Goal: Task Accomplishment & Management: Complete application form

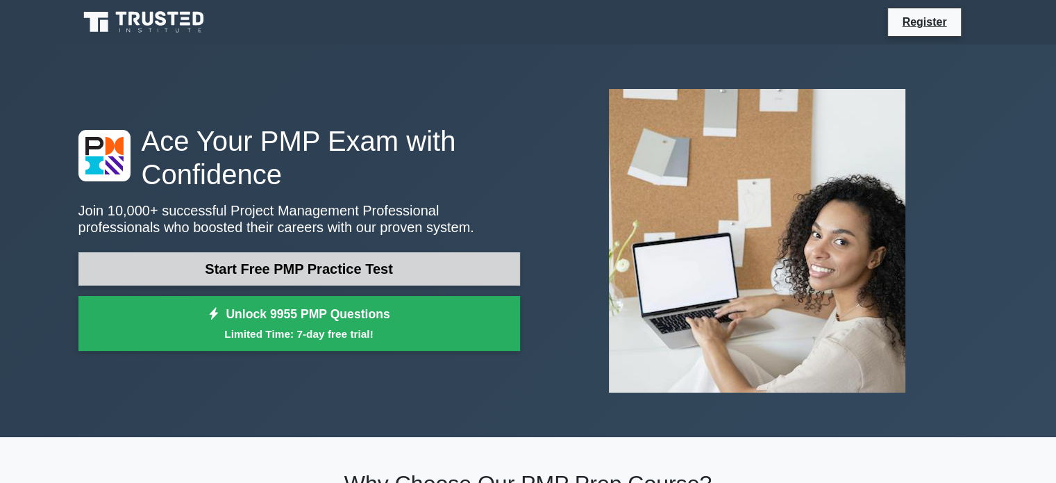
click at [368, 267] on link "Start Free PMP Practice Test" at bounding box center [299, 268] width 442 height 33
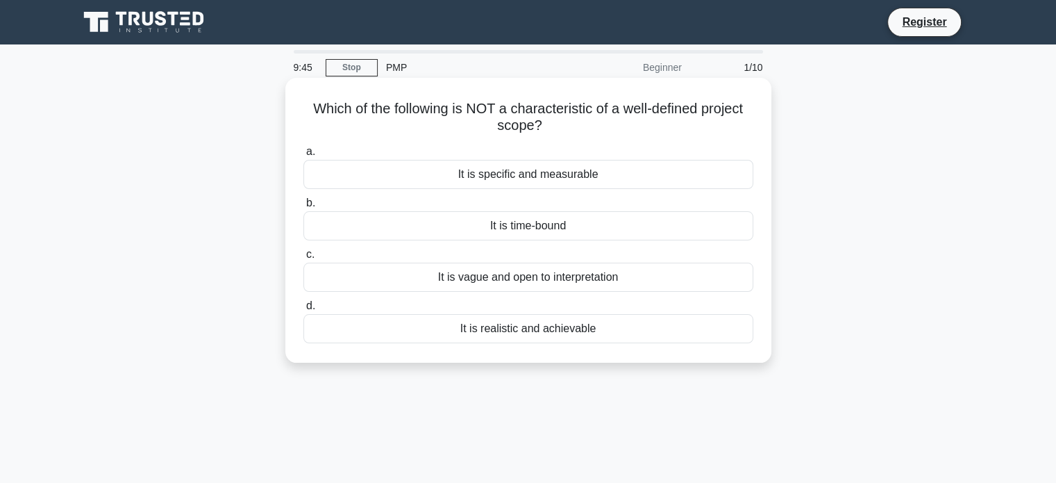
click at [567, 278] on div "It is vague and open to interpretation" at bounding box center [528, 277] width 450 height 29
click at [303, 259] on input "c. It is vague and open to interpretation" at bounding box center [303, 254] width 0 height 9
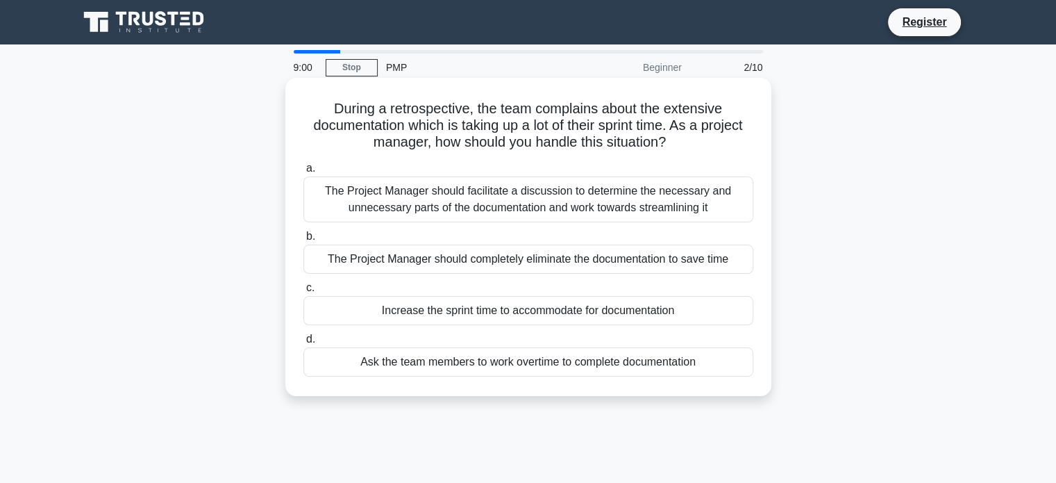
click at [515, 199] on div "The Project Manager should facilitate a discussion to determine the necessary a…" at bounding box center [528, 199] width 450 height 46
click at [303, 173] on input "a. The Project Manager should facilitate a discussion to determine the necessar…" at bounding box center [303, 168] width 0 height 9
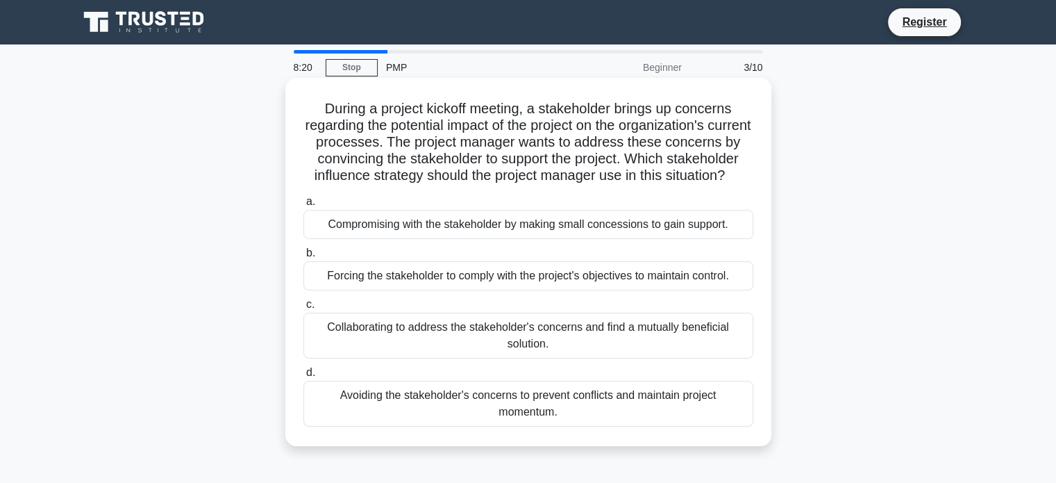
click at [586, 355] on div "Collaborating to address the stakeholder's concerns and find a mutually benefic…" at bounding box center [528, 336] width 450 height 46
click at [303, 309] on input "c. Collaborating to address the stakeholder's concerns and find a mutually bene…" at bounding box center [303, 304] width 0 height 9
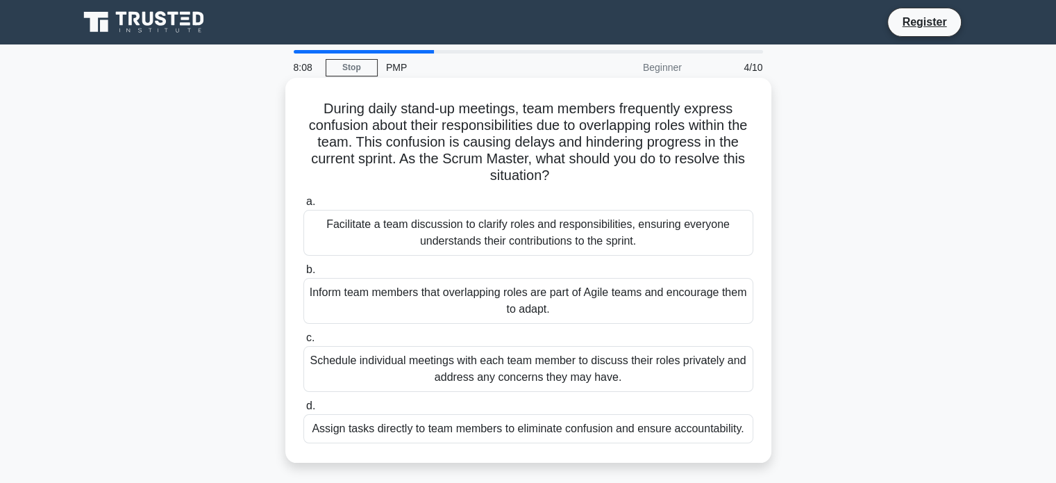
click at [517, 238] on div "Facilitate a team discussion to clarify roles and responsibilities, ensuring ev…" at bounding box center [528, 233] width 450 height 46
click at [303, 206] on input "a. Facilitate a team discussion to clarify roles and responsibilities, ensuring…" at bounding box center [303, 201] width 0 height 9
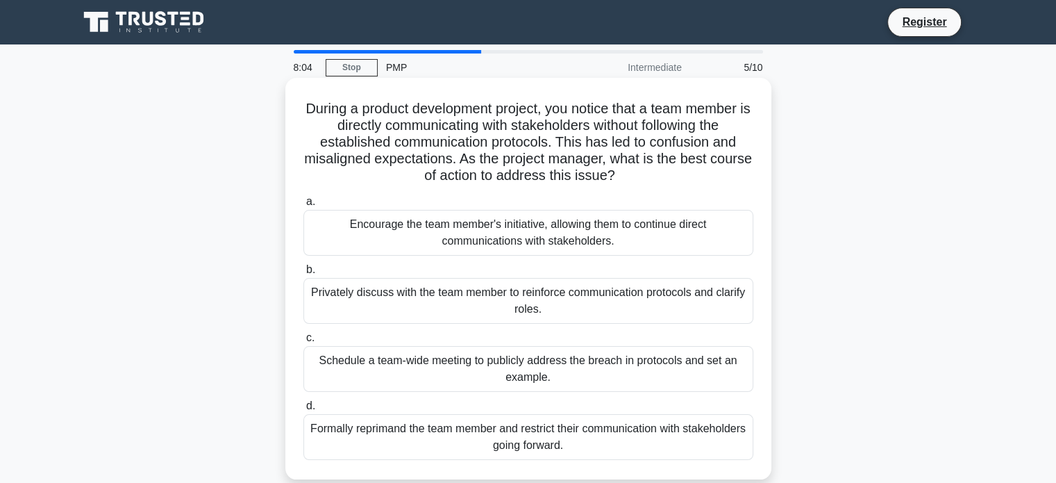
click at [556, 244] on div "Encourage the team member's initiative, allowing them to continue direct commun…" at bounding box center [528, 233] width 450 height 46
click at [303, 206] on input "a. Encourage the team member's initiative, allowing them to continue direct com…" at bounding box center [303, 201] width 0 height 9
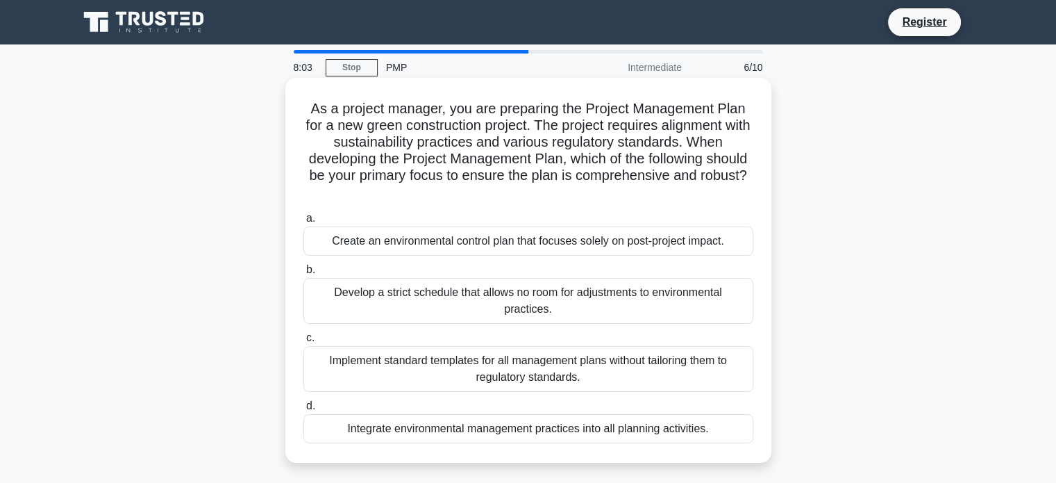
click at [549, 285] on div "Develop a strict schedule that allows no room for adjustments to environmental …" at bounding box center [528, 301] width 450 height 46
click at [303, 274] on input "b. Develop a strict schedule that allows no room for adjustments to environment…" at bounding box center [303, 269] width 0 height 9
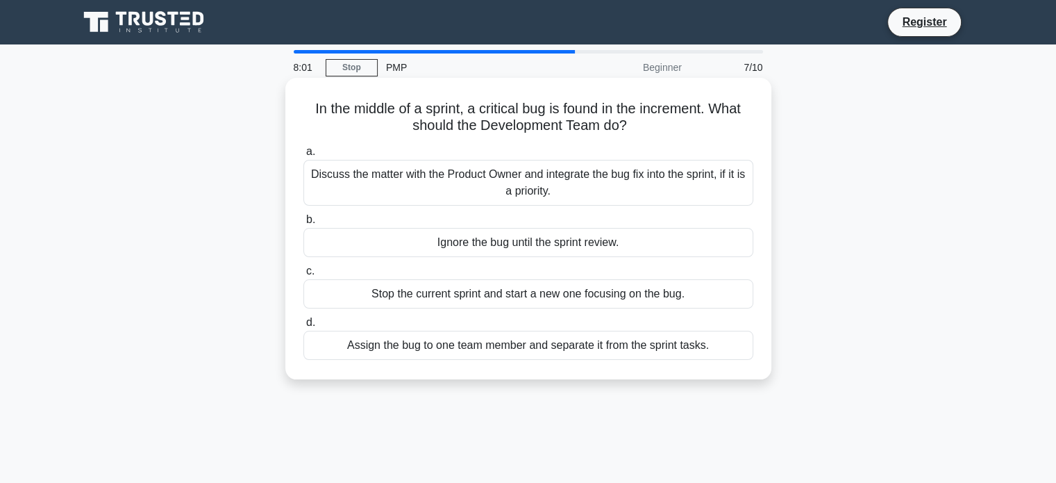
click at [562, 181] on div "Discuss the matter with the Product Owner and integrate the bug fix into the sp…" at bounding box center [528, 183] width 450 height 46
click at [303, 156] on input "a. Discuss the matter with the Product Owner and integrate the bug fix into the…" at bounding box center [303, 151] width 0 height 9
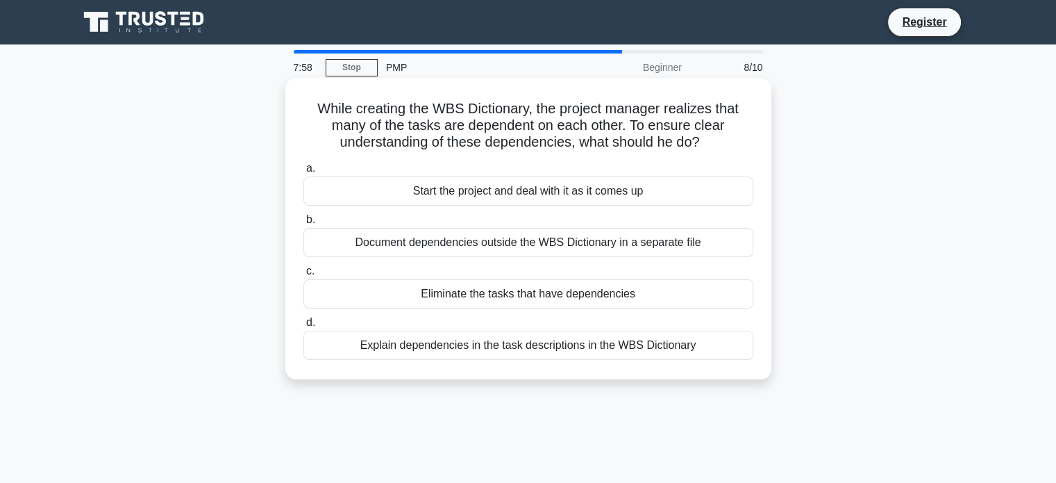
click at [503, 356] on div "Explain dependencies in the task descriptions in the WBS Dictionary" at bounding box center [528, 345] width 450 height 29
click at [303, 327] on input "d. Explain dependencies in the task descriptions in the WBS Dictionary" at bounding box center [303, 322] width 0 height 9
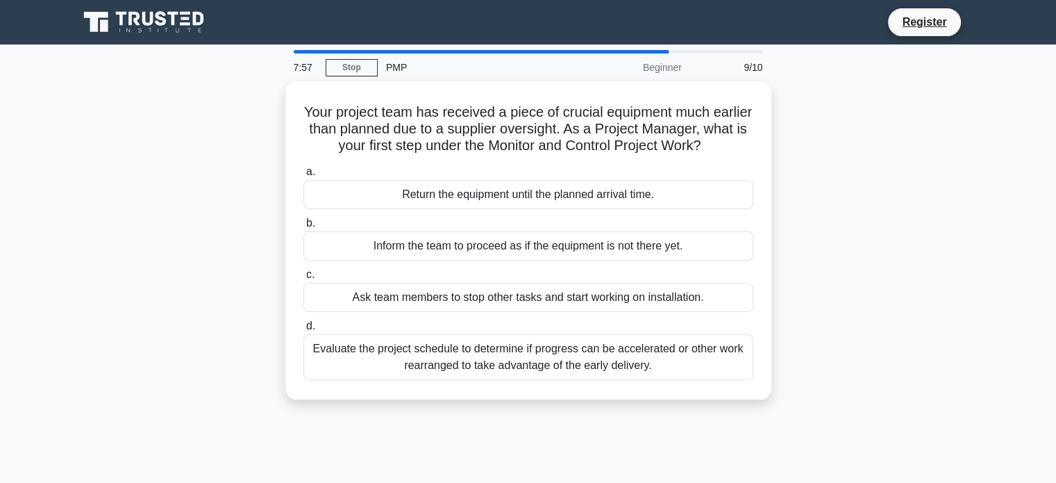
click at [503, 356] on div "Evaluate the project schedule to determine if progress can be accelerated or ot…" at bounding box center [528, 357] width 450 height 46
click at [303, 331] on input "d. Evaluate the project schedule to determine if progress can be accelerated or…" at bounding box center [303, 326] width 0 height 9
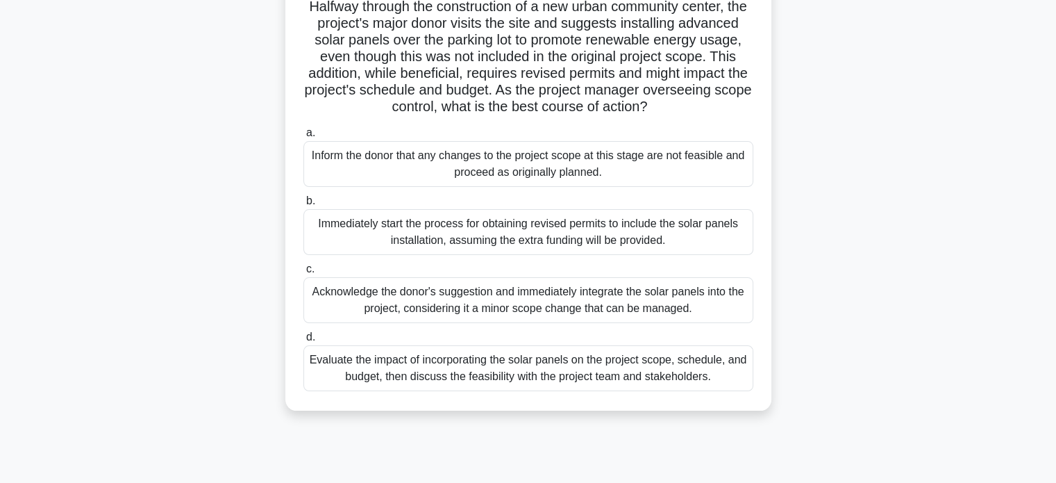
scroll to position [103, 0]
click at [433, 322] on div "Acknowledge the donor's suggestion and immediately integrate the solar panels i…" at bounding box center [528, 299] width 450 height 46
click at [303, 273] on input "c. Acknowledge the donor's suggestion and immediately integrate the solar panel…" at bounding box center [303, 268] width 0 height 9
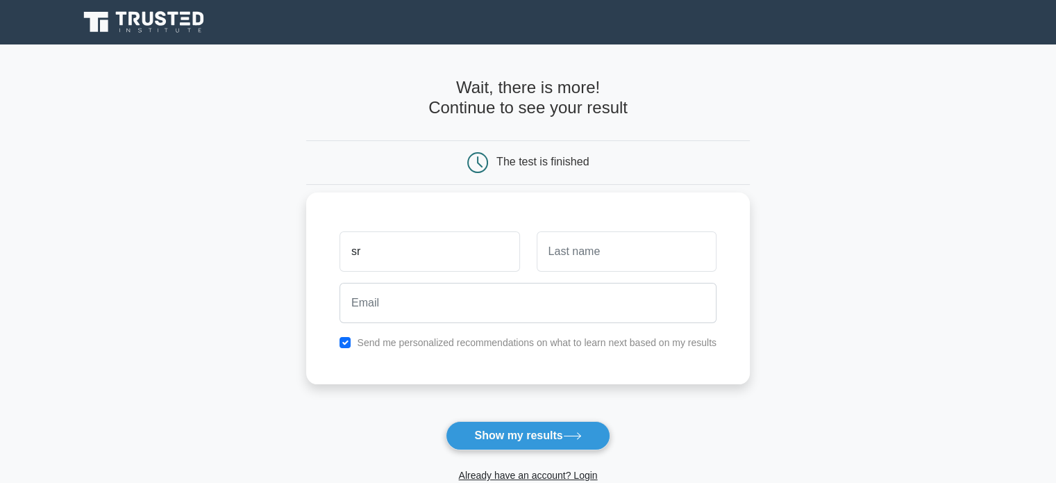
type input "[PERSON_NAME] [PERSON_NAME]"
click at [557, 264] on input "text" at bounding box center [627, 251] width 180 height 40
type input "Babu"
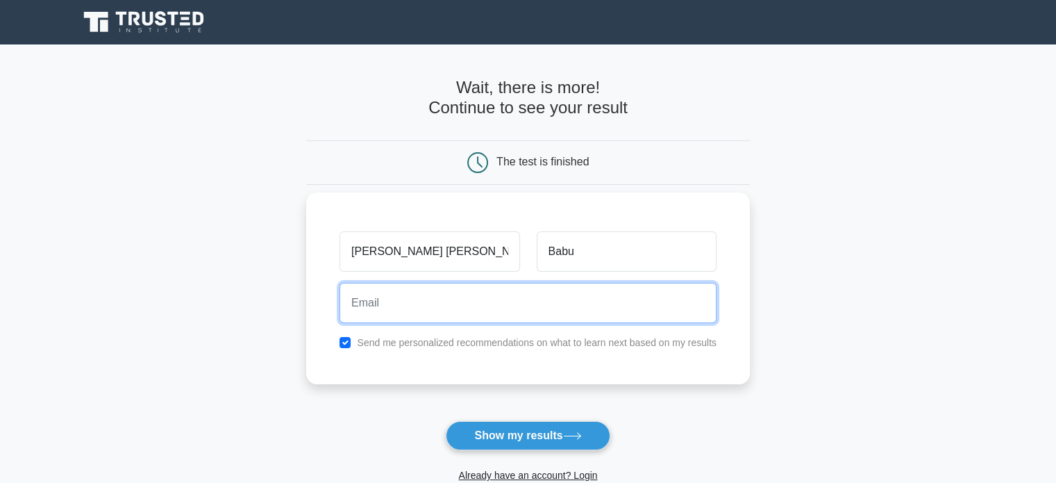
click at [516, 292] on input "email" at bounding box center [528, 303] width 377 height 40
type input "[EMAIL_ADDRESS][DOMAIN_NAME]"
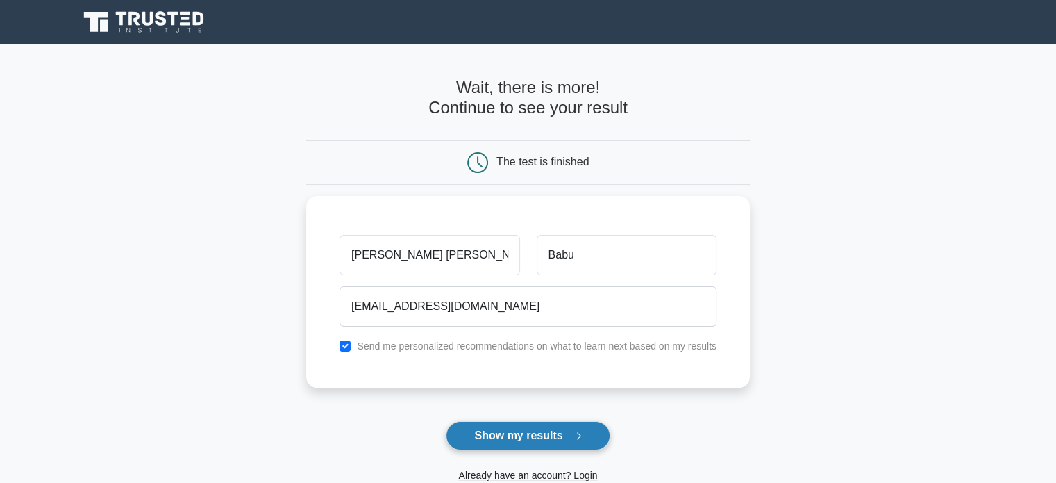
click at [531, 438] on button "Show my results" at bounding box center [528, 435] width 164 height 29
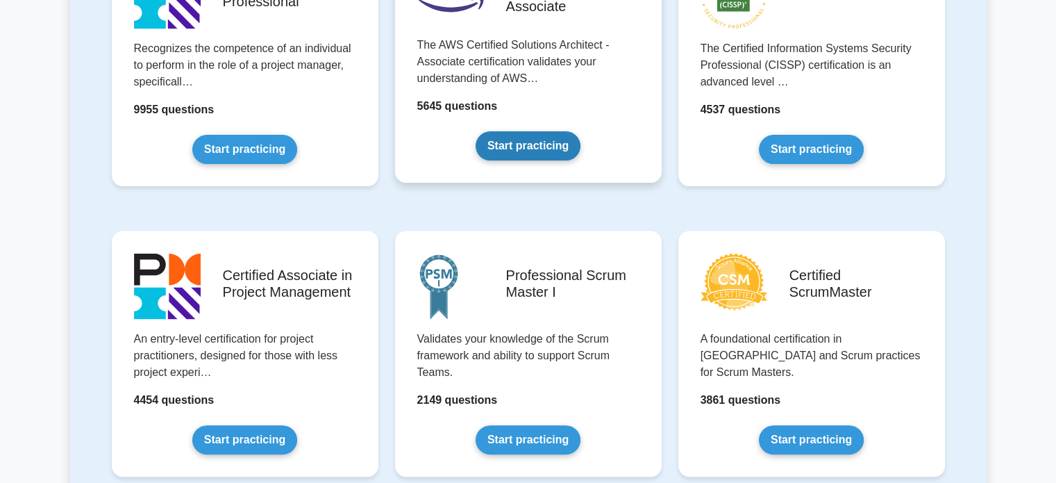
scroll to position [430, 0]
